Goal: Task Accomplishment & Management: Use online tool/utility

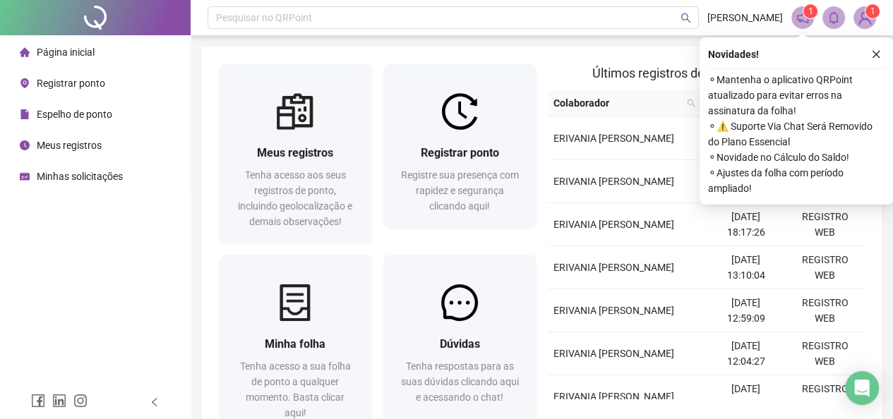
click at [453, 146] on span "Registrar ponto" at bounding box center [460, 152] width 78 height 13
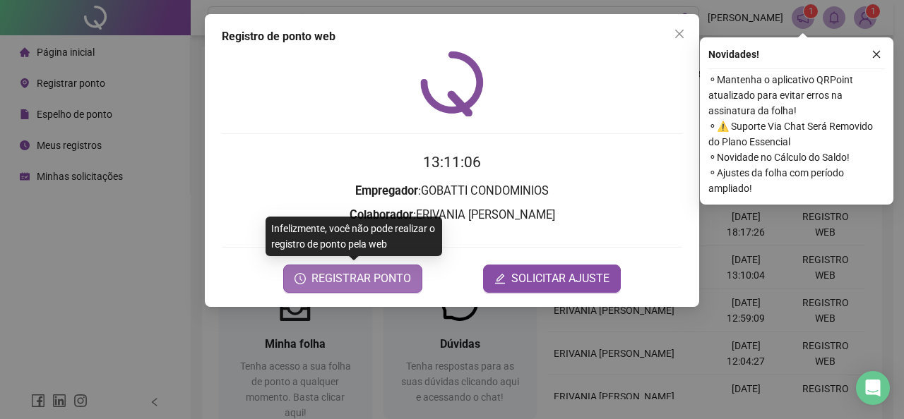
click at [356, 278] on span "REGISTRAR PONTO" at bounding box center [361, 278] width 100 height 17
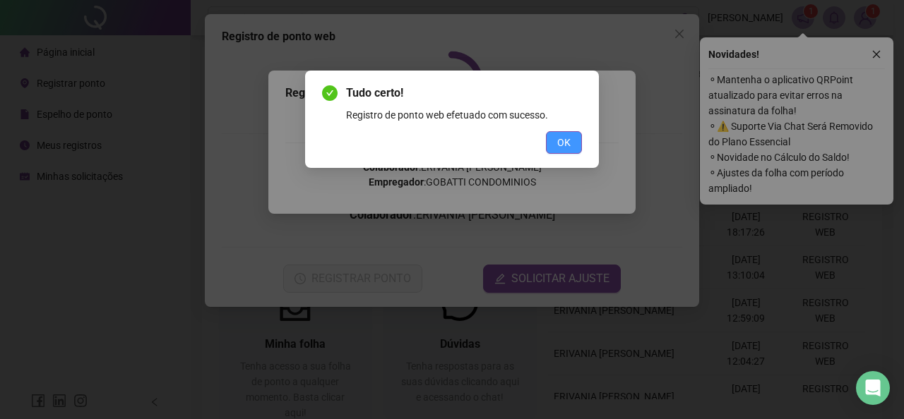
click at [551, 141] on button "OK" at bounding box center [564, 142] width 36 height 23
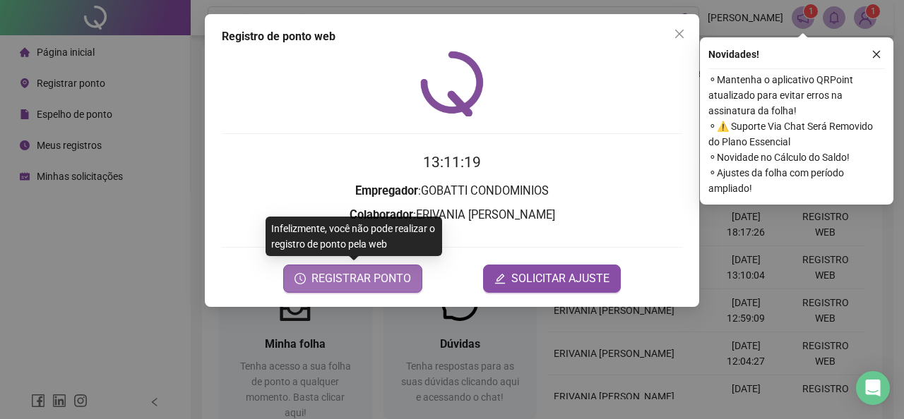
click at [402, 278] on span "REGISTRAR PONTO" at bounding box center [361, 278] width 100 height 17
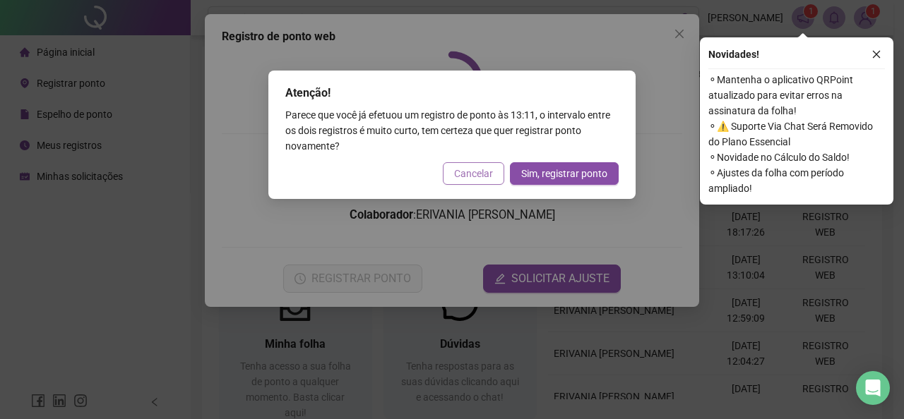
click at [474, 173] on span "Cancelar" at bounding box center [473, 174] width 39 height 16
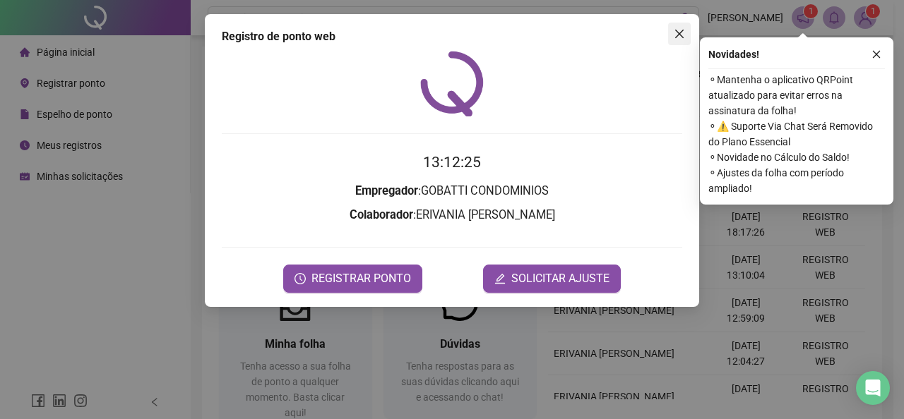
click at [686, 35] on span "Close" at bounding box center [679, 33] width 23 height 11
